Goal: Task Accomplishment & Management: Manage account settings

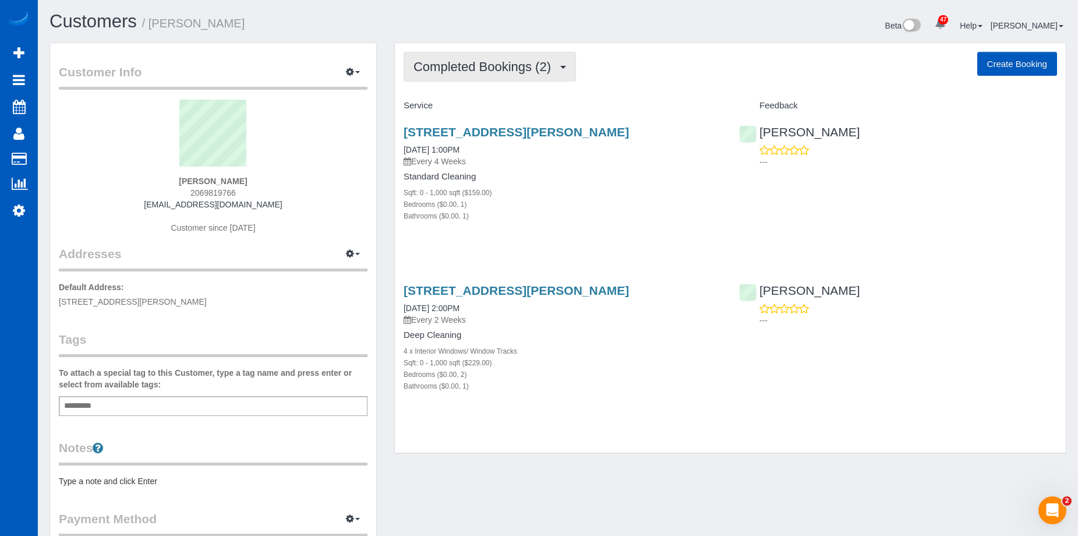
click at [490, 77] on button "Completed Bookings (2)" at bounding box center [490, 67] width 172 height 30
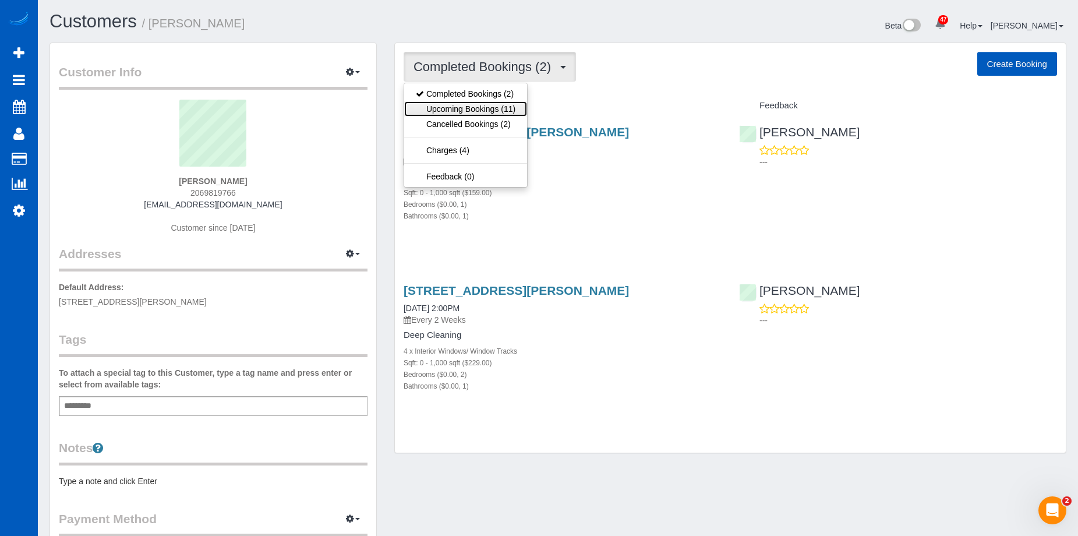
click at [490, 106] on link "Upcoming Bookings (11)" at bounding box center [465, 108] width 123 height 15
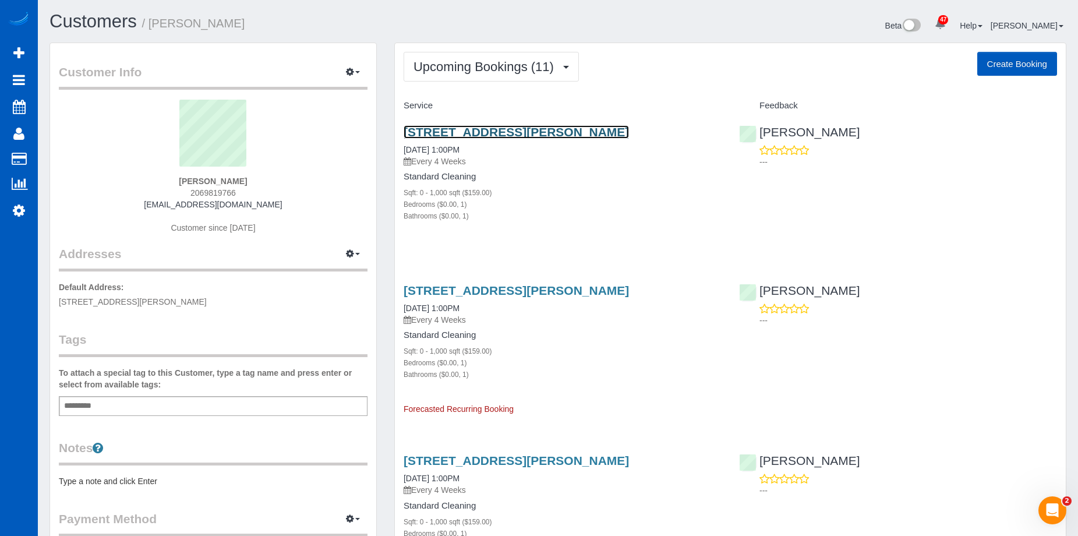
click at [483, 126] on link "[STREET_ADDRESS][PERSON_NAME]" at bounding box center [516, 131] width 225 height 13
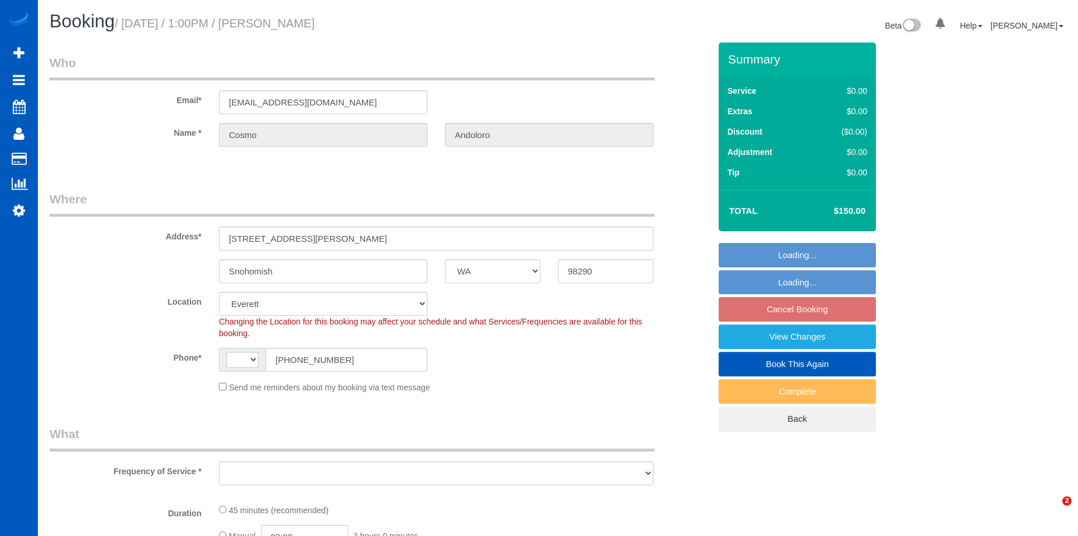
select select "WA"
select select "string:US"
select select "object:1173"
select select "199"
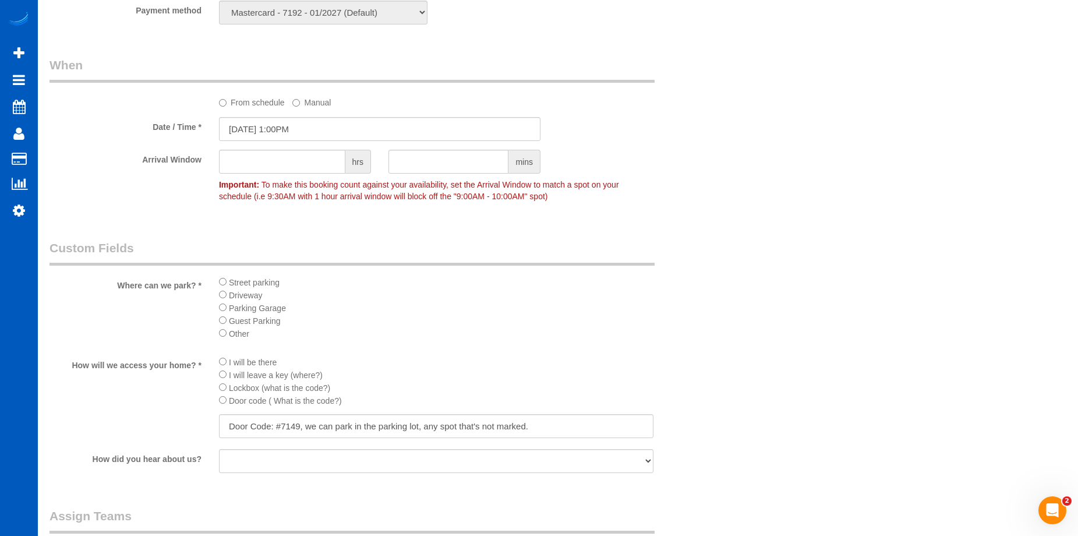
scroll to position [1107, 0]
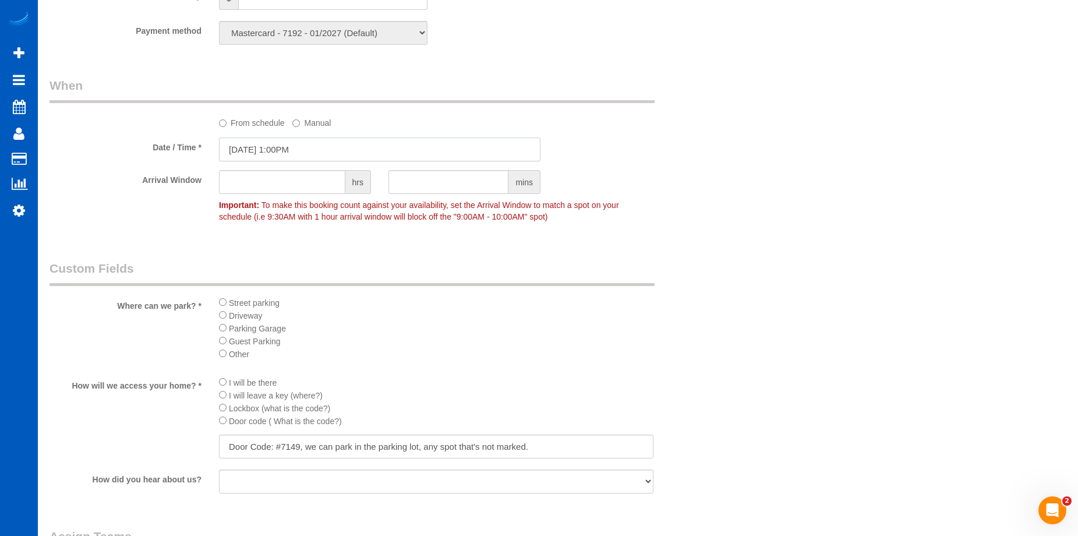
click at [351, 146] on input "10/27/2025 1:00PM" at bounding box center [380, 149] width 322 height 24
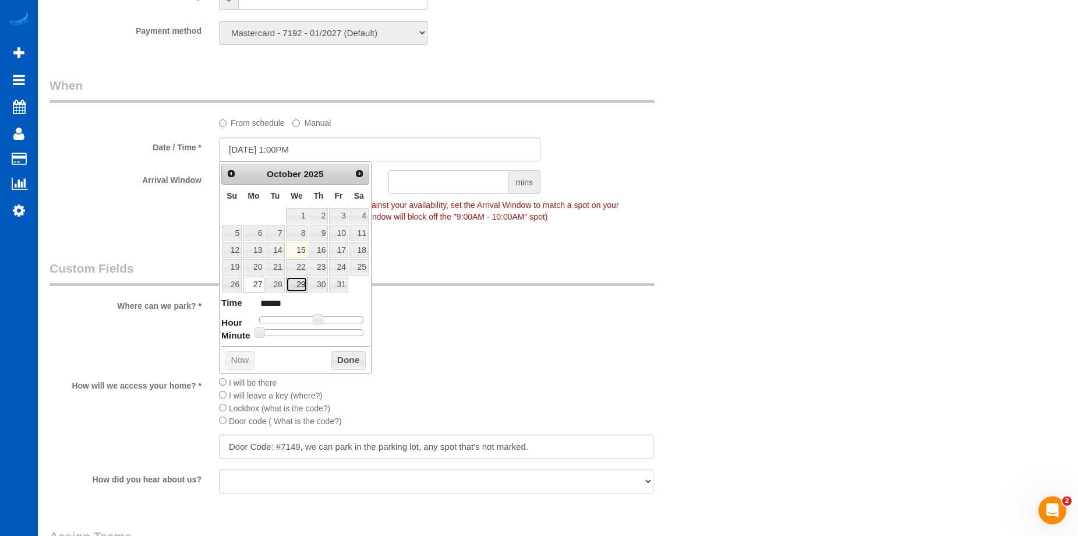
click at [296, 290] on link "29" at bounding box center [297, 285] width 22 height 16
type input "[DATE] 2:00PM"
type input "******"
drag, startPoint x: 316, startPoint y: 320, endPoint x: 323, endPoint y: 320, distance: 6.4
click at [323, 320] on span at bounding box center [322, 319] width 10 height 10
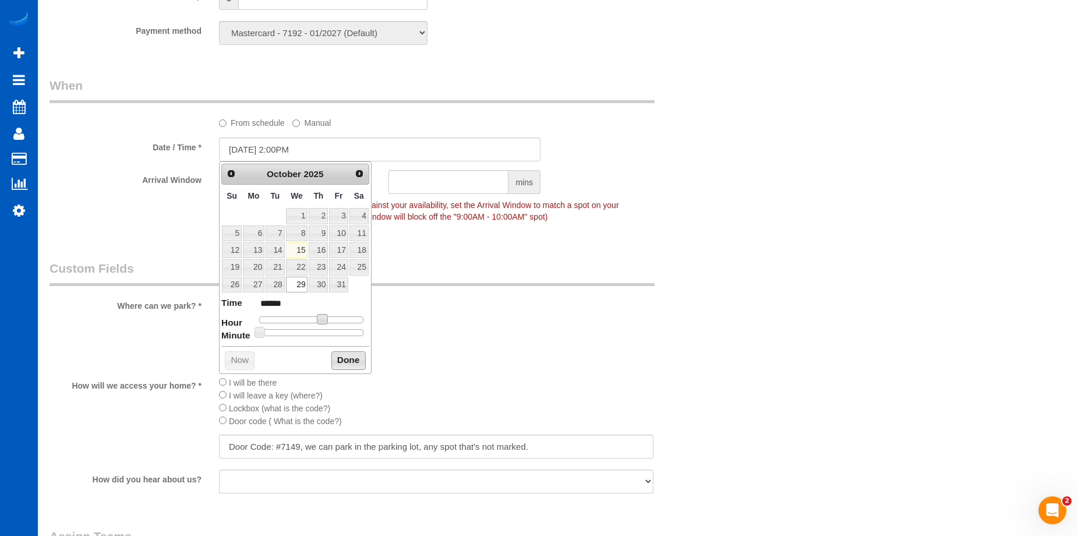
click at [337, 358] on button "Done" at bounding box center [348, 360] width 34 height 19
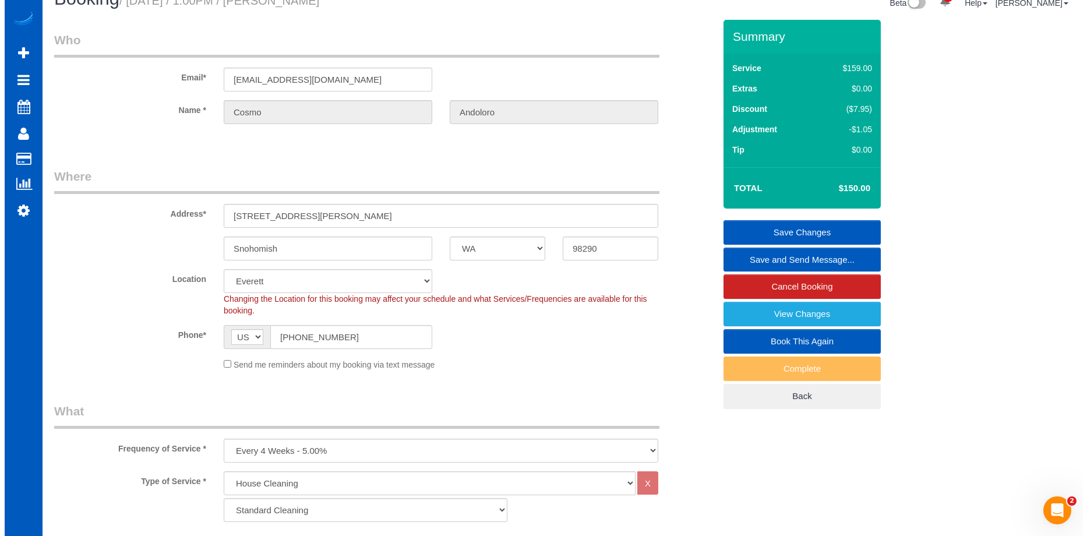
scroll to position [0, 0]
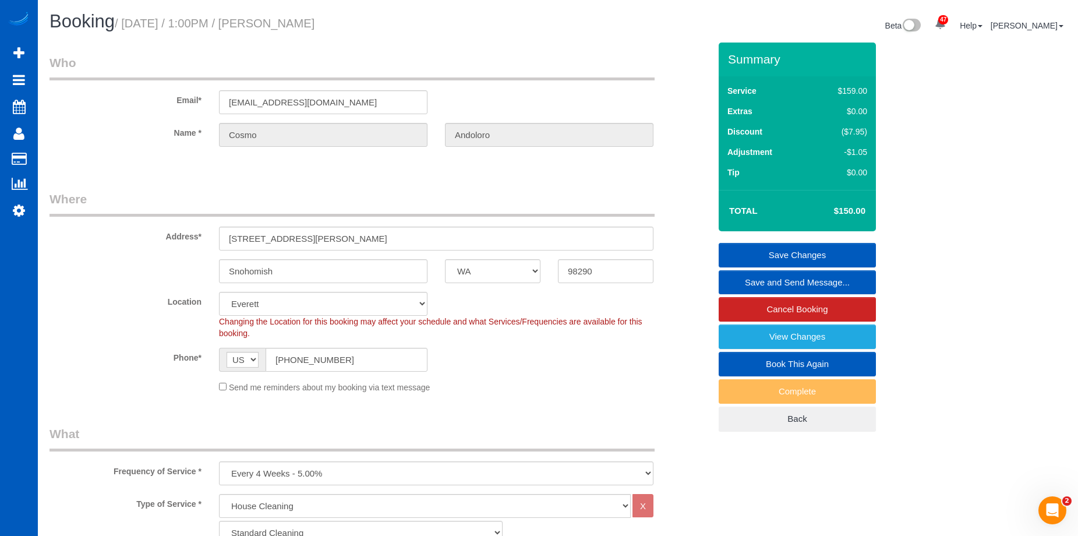
click at [728, 253] on link "Save Changes" at bounding box center [797, 255] width 157 height 24
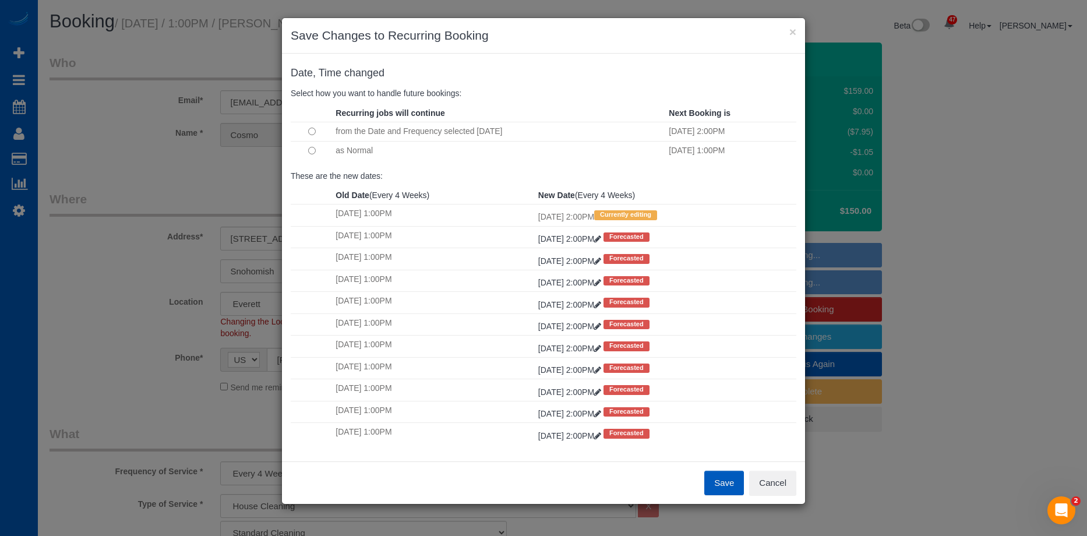
click at [719, 481] on button "Save" at bounding box center [724, 483] width 40 height 24
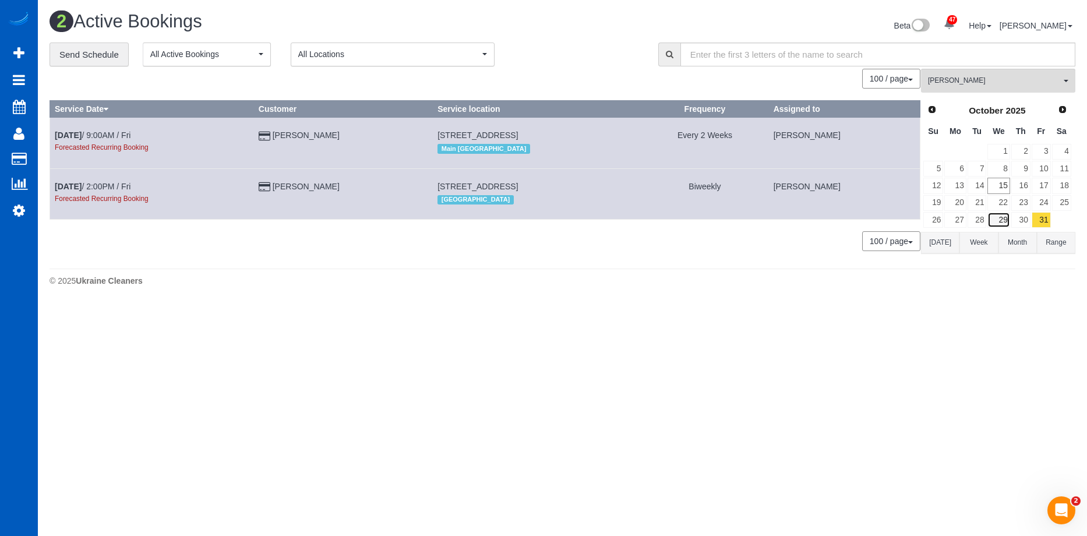
click at [1004, 219] on link "29" at bounding box center [998, 220] width 22 height 16
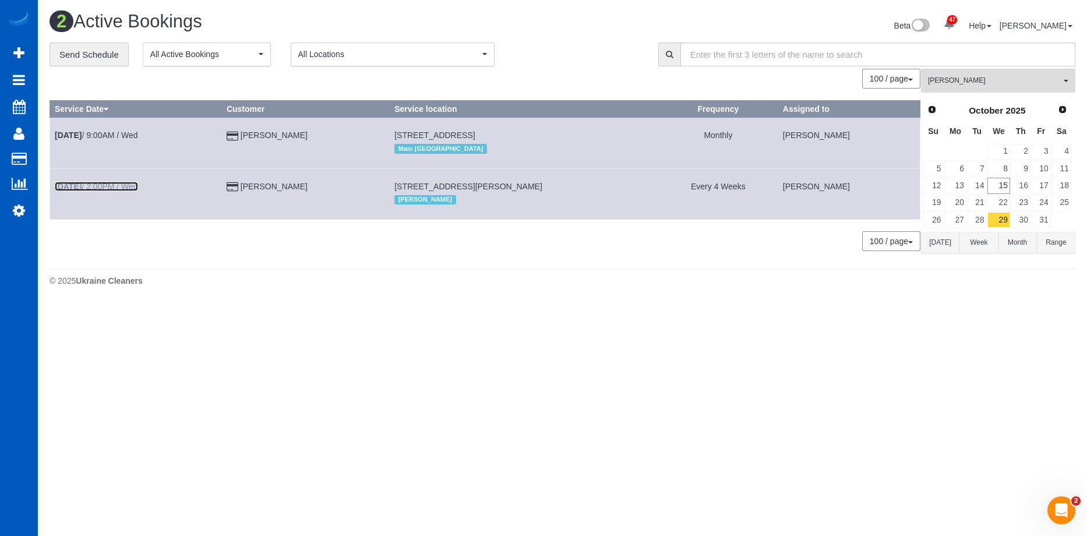
click at [124, 186] on link "Oct 29th / 2:00PM / Wed" at bounding box center [96, 186] width 83 height 9
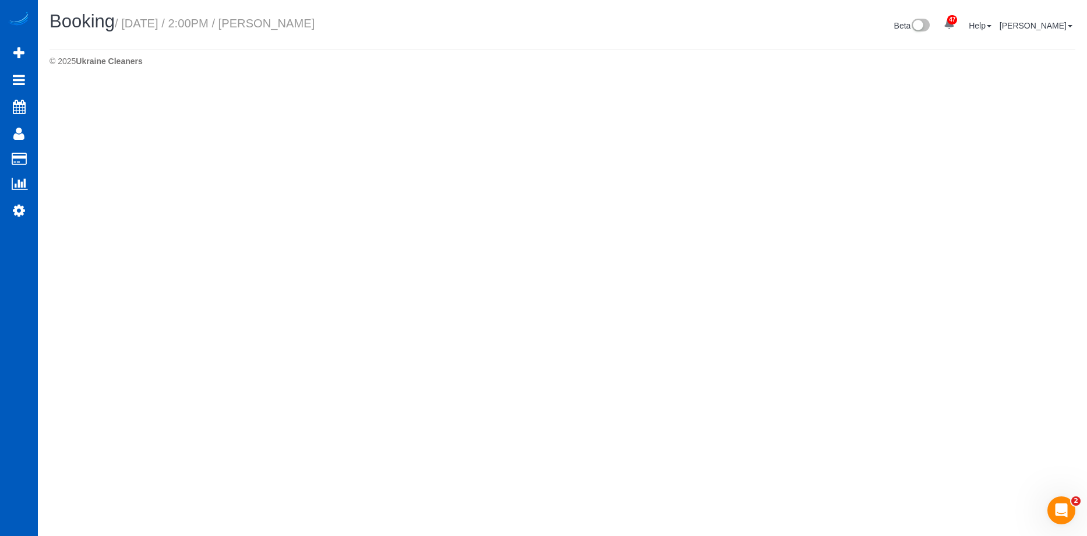
select select "WA"
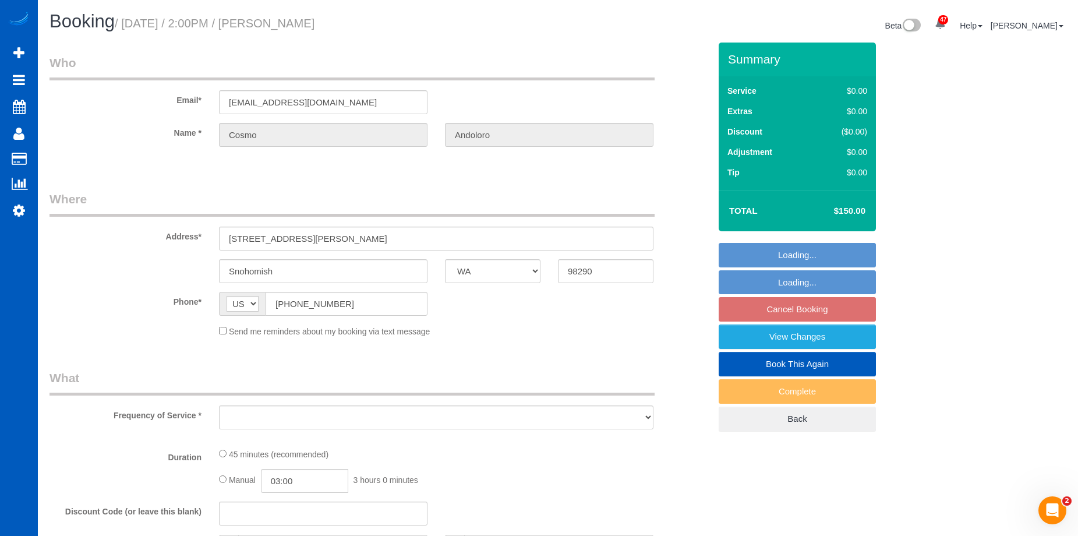
select select "object:2443"
select select "string:fspay-1b967077-1f80-40dd-b170-021f70a93bf9"
select select "spot20"
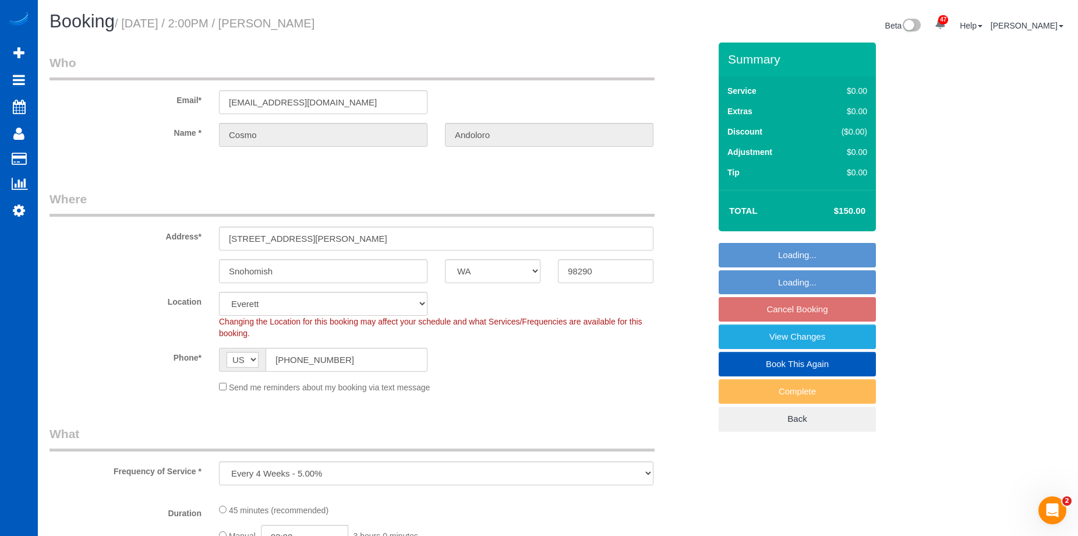
select select "object:2587"
select select "199"
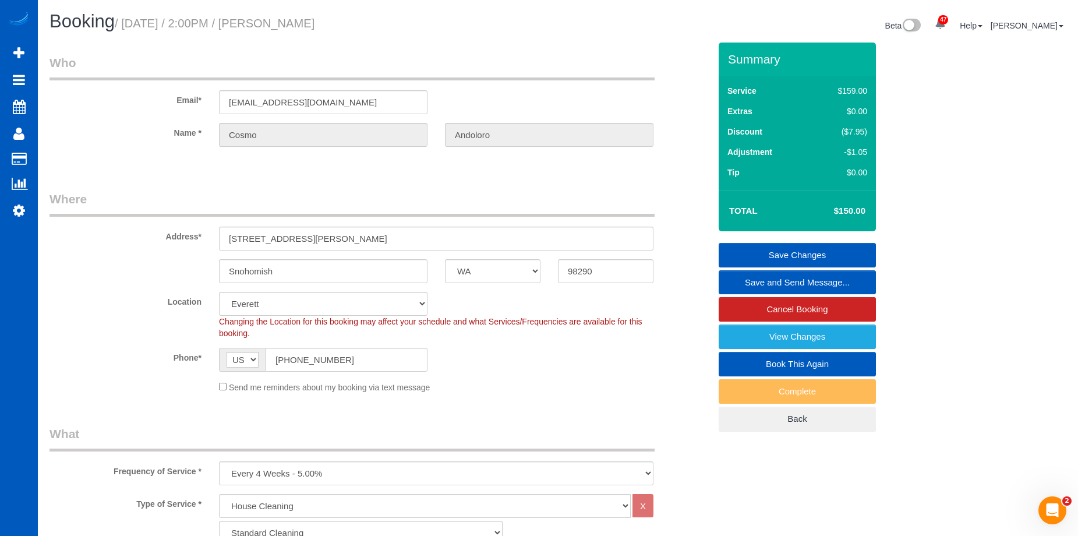
click at [744, 279] on link "Save and Send Message..." at bounding box center [797, 282] width 157 height 24
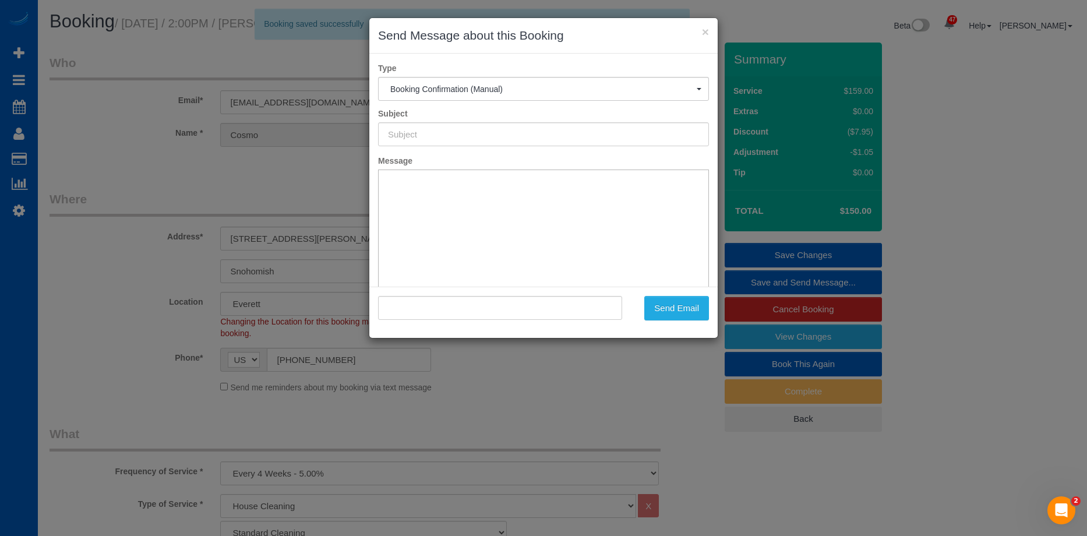
type input "Cleaning Service Confirmed!"
type input ""Cosmo Andoloro" <cosmo.andoloro@yahoo.com>"
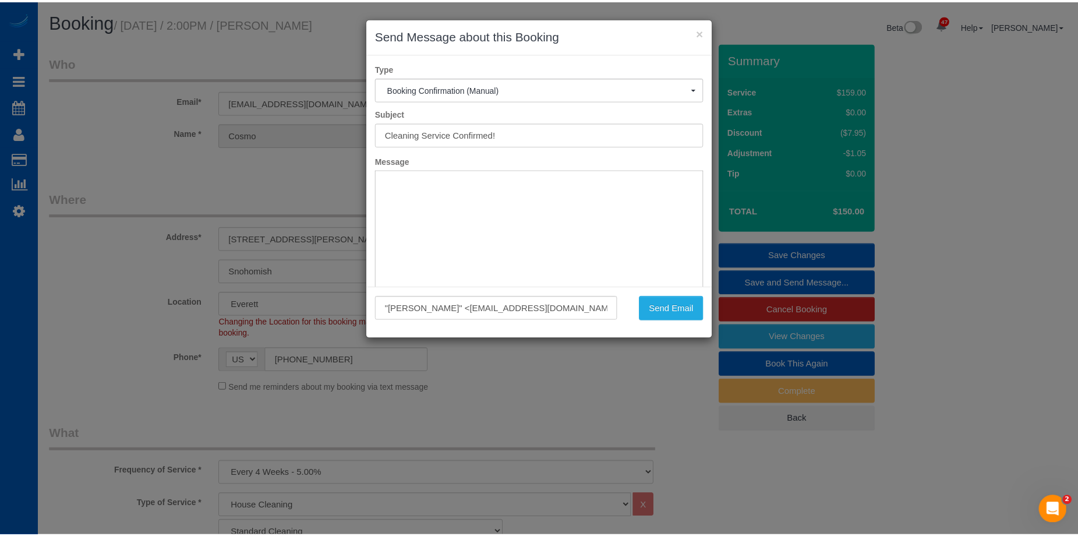
scroll to position [58, 0]
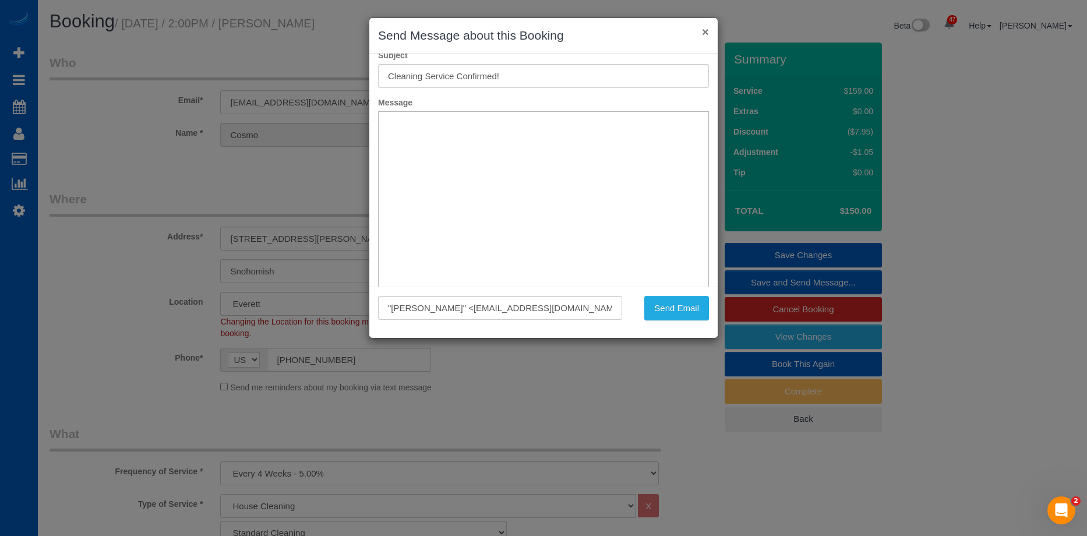
click at [707, 34] on button "×" at bounding box center [705, 32] width 7 height 12
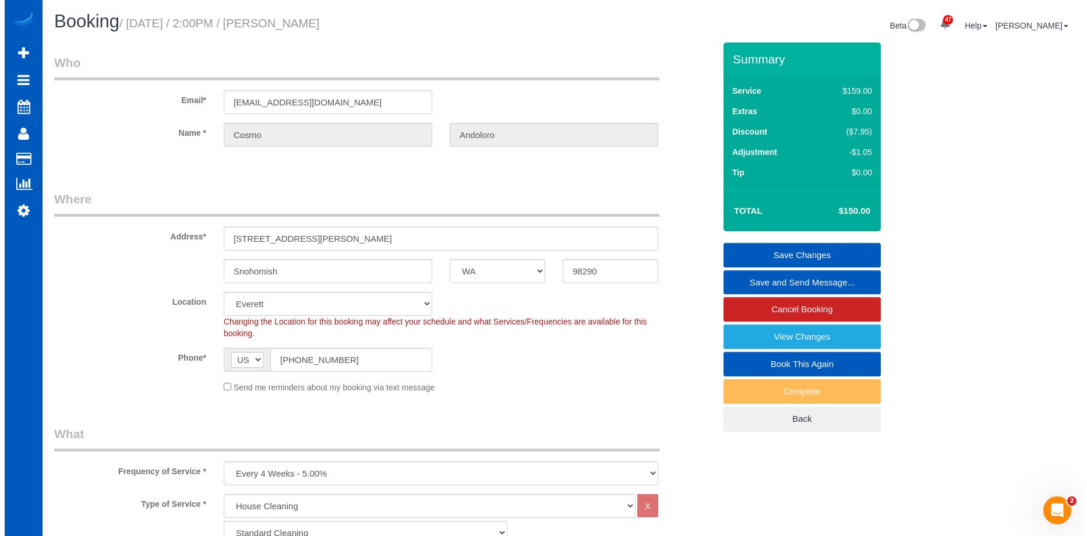
scroll to position [0, 0]
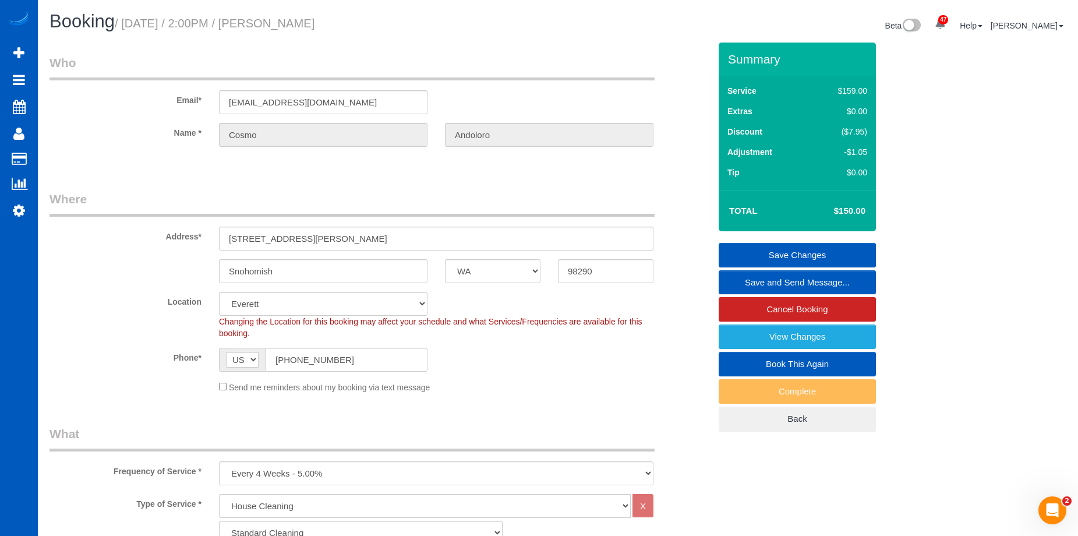
click at [746, 277] on link "Save and Send Message..." at bounding box center [797, 282] width 157 height 24
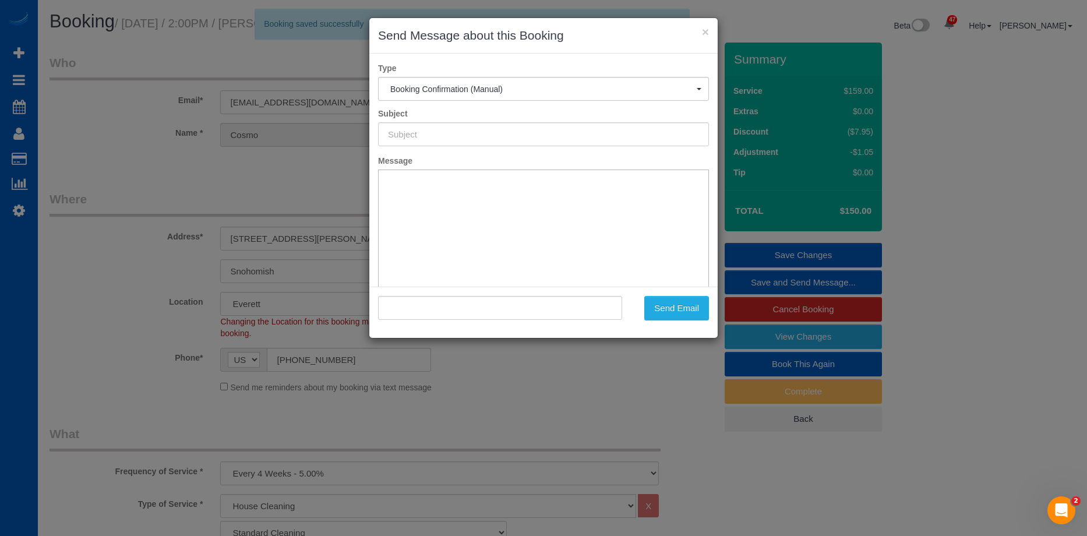
type input "Cleaning Service Confirmed!"
type input ""Cosmo Andoloro" <cosmo.andoloro@yahoo.com>"
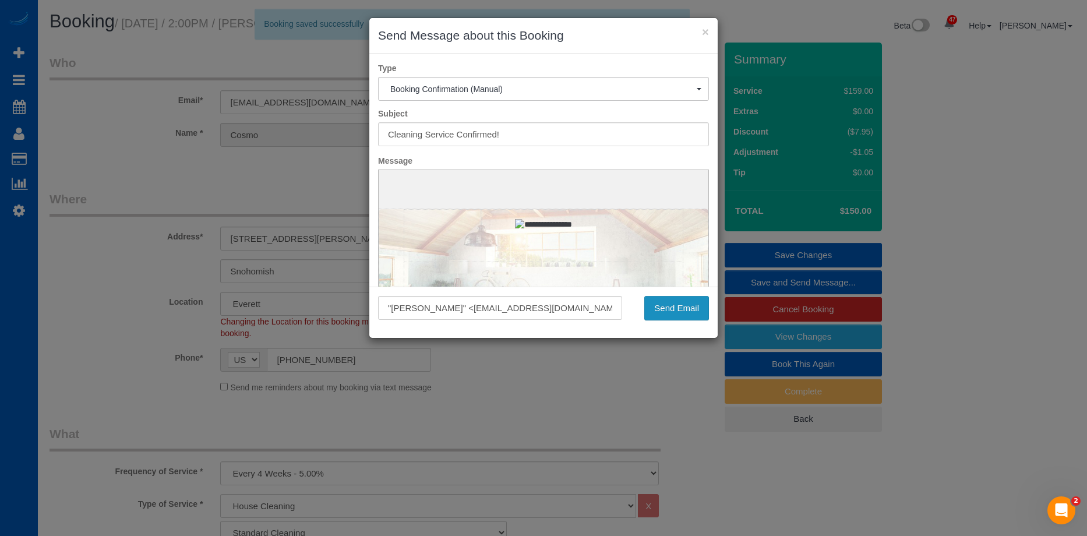
click at [683, 301] on button "Send Email" at bounding box center [676, 308] width 65 height 24
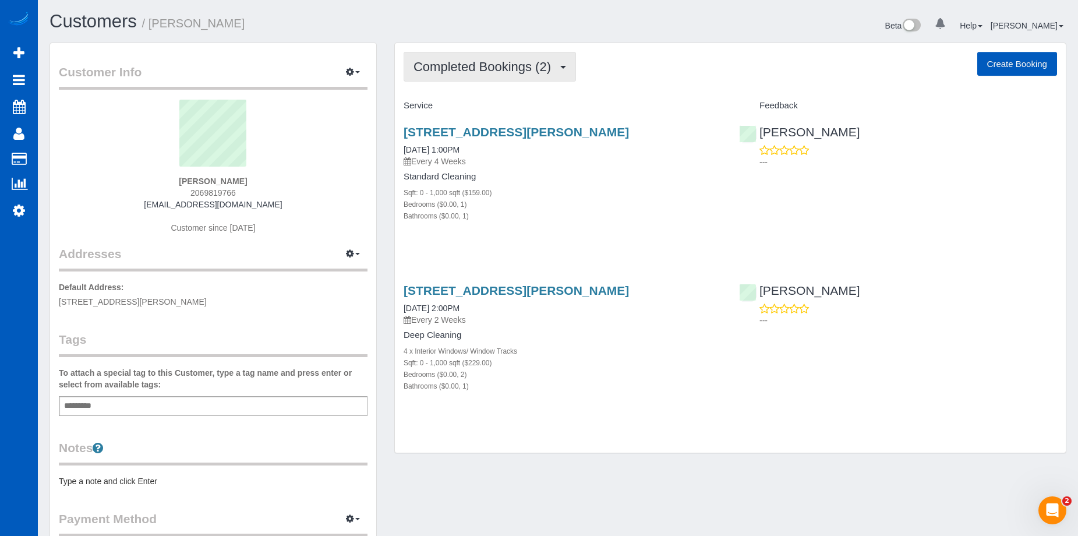
click at [516, 68] on span "Completed Bookings (2)" at bounding box center [485, 66] width 143 height 15
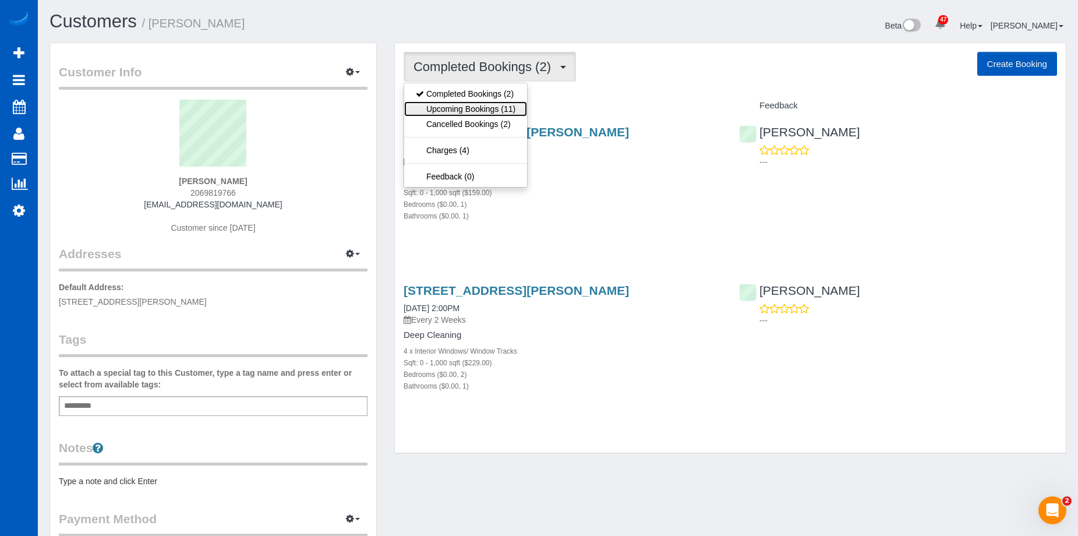
click at [502, 107] on link "Upcoming Bookings (11)" at bounding box center [465, 108] width 123 height 15
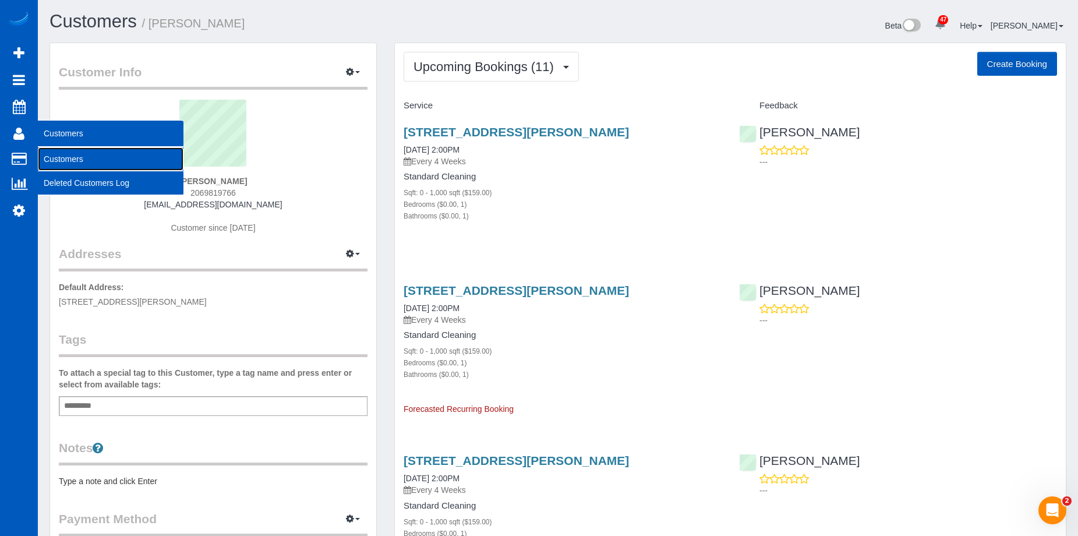
click at [69, 156] on link "Customers" at bounding box center [111, 158] width 146 height 23
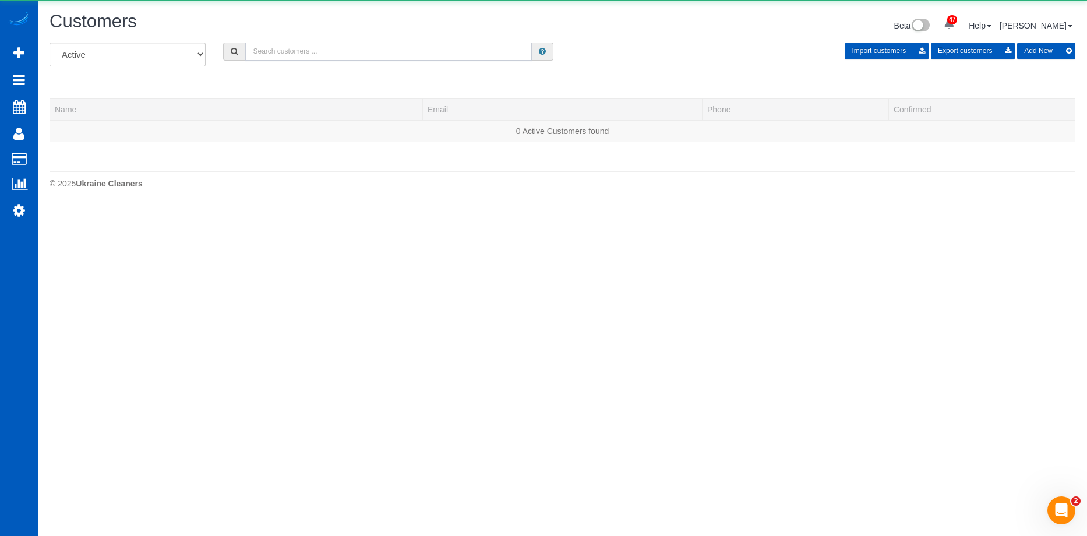
click at [282, 48] on input "text" at bounding box center [388, 52] width 287 height 18
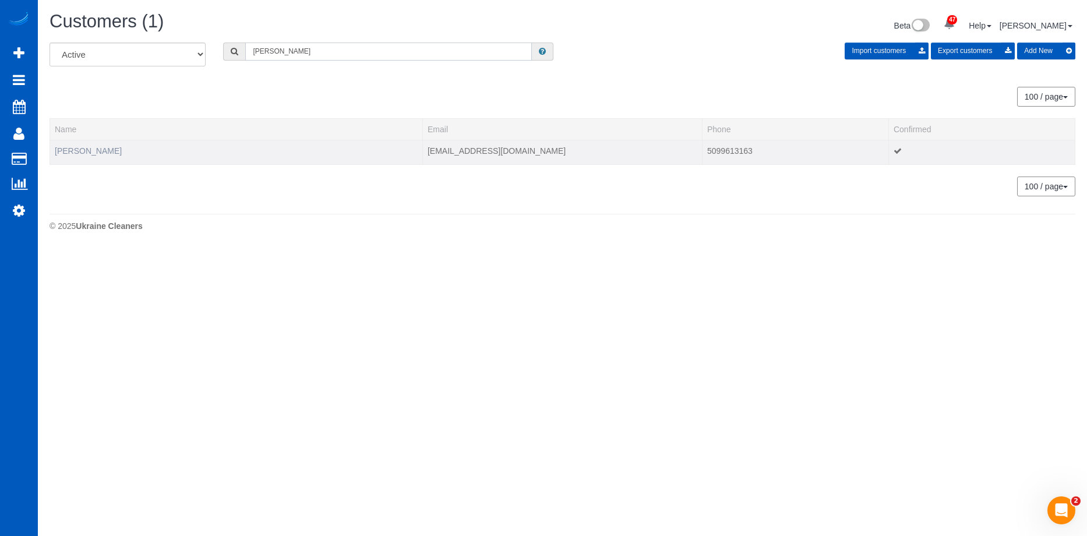
type input "[PERSON_NAME]"
click at [82, 149] on link "[PERSON_NAME]" at bounding box center [88, 150] width 67 height 9
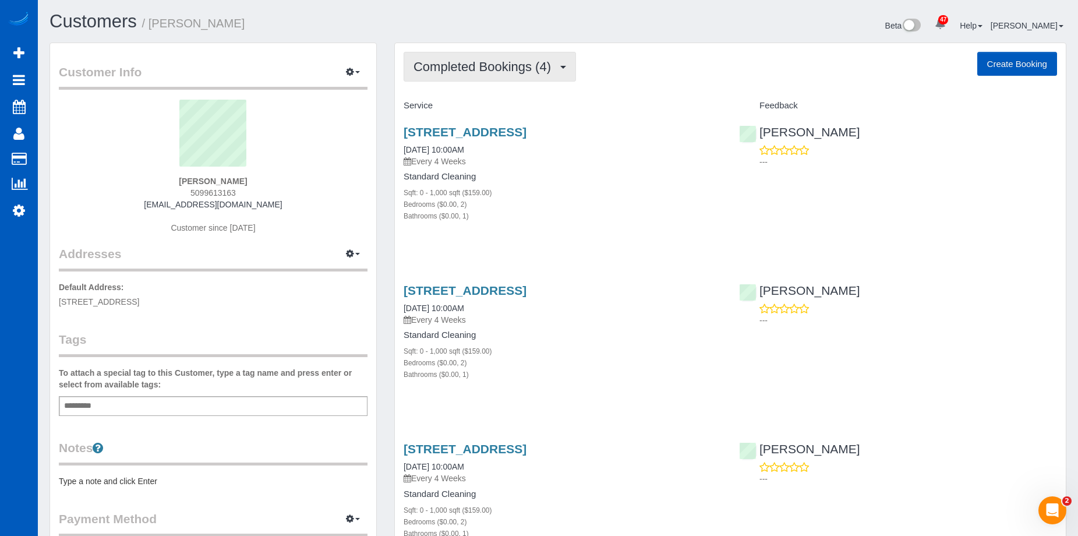
click at [485, 62] on span "Completed Bookings (4)" at bounding box center [485, 66] width 143 height 15
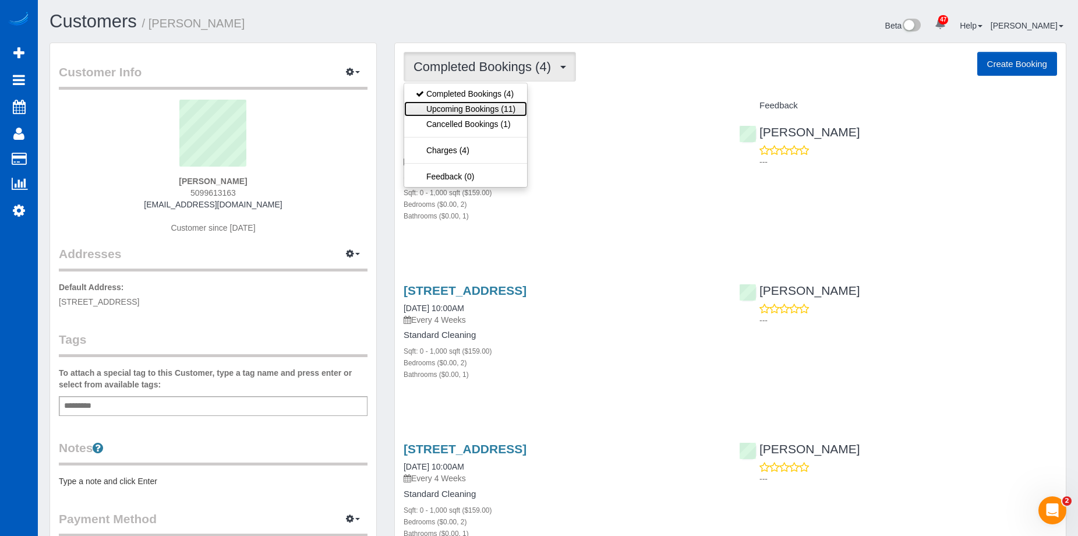
click at [466, 107] on link "Upcoming Bookings (11)" at bounding box center [465, 108] width 123 height 15
